Goal: Task Accomplishment & Management: Manage account settings

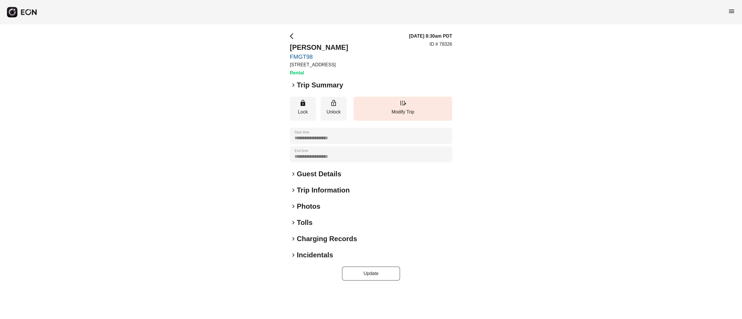
click at [313, 205] on h2 "Photos" at bounding box center [308, 206] width 23 height 9
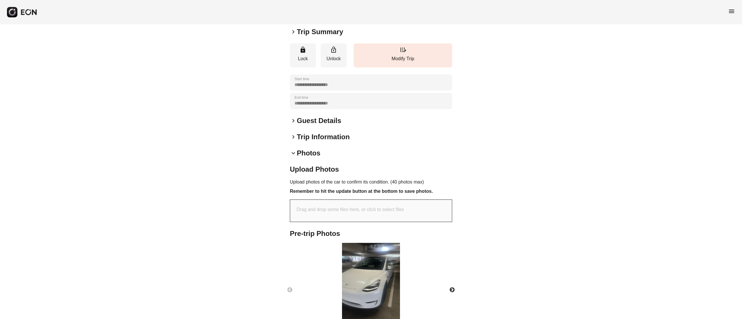
scroll to position [93, 0]
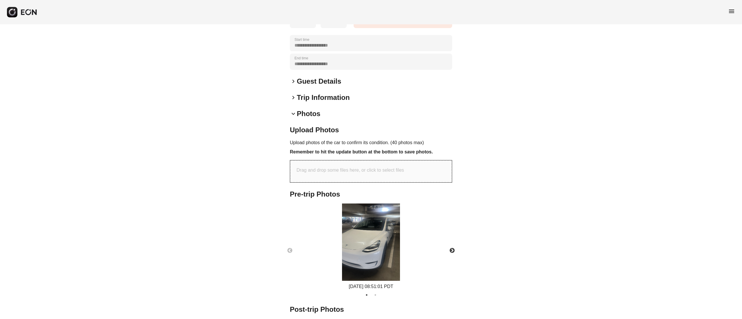
click at [377, 219] on img at bounding box center [371, 242] width 58 height 77
click at [448, 249] on button "Next" at bounding box center [452, 251] width 20 height 20
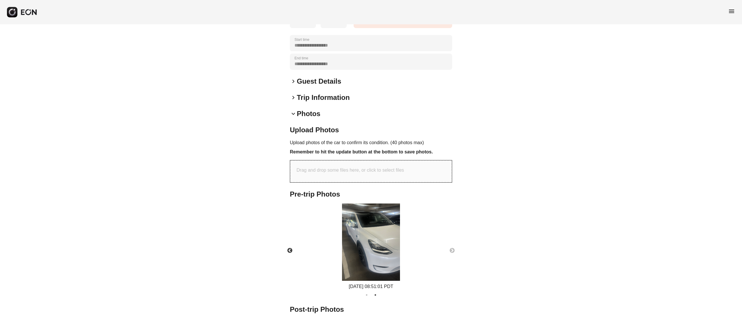
click at [386, 245] on img at bounding box center [371, 242] width 58 height 77
click at [362, 168] on p "Drag and drop some files here, or click to select files" at bounding box center [349, 170] width 107 height 7
type input "**********"
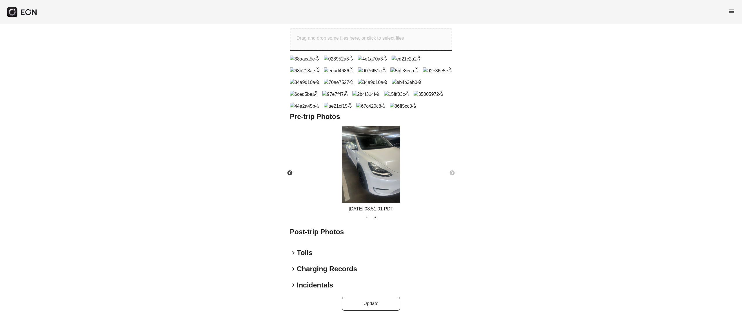
scroll to position [374, 0]
click at [384, 302] on button "Update" at bounding box center [371, 304] width 58 height 14
